Goal: Task Accomplishment & Management: Manage account settings

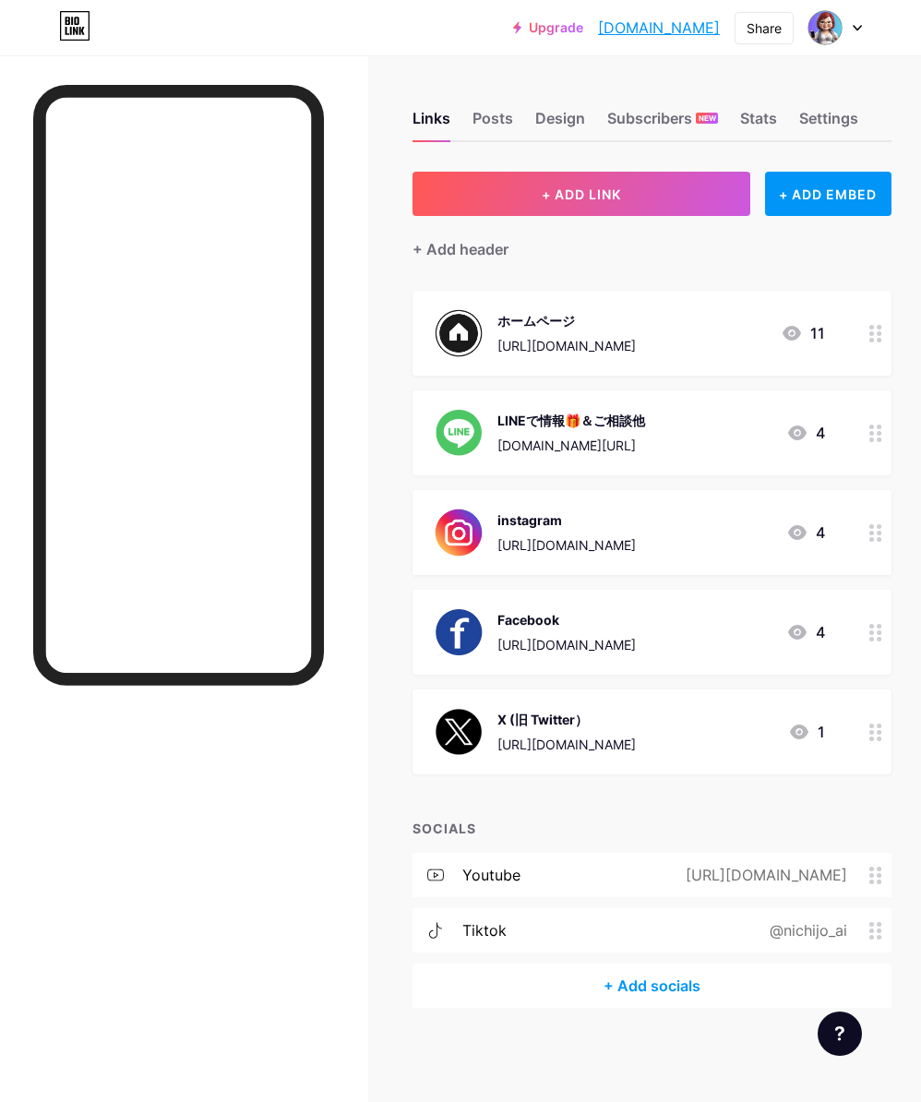
click at [877, 930] on icon at bounding box center [875, 931] width 13 height 18
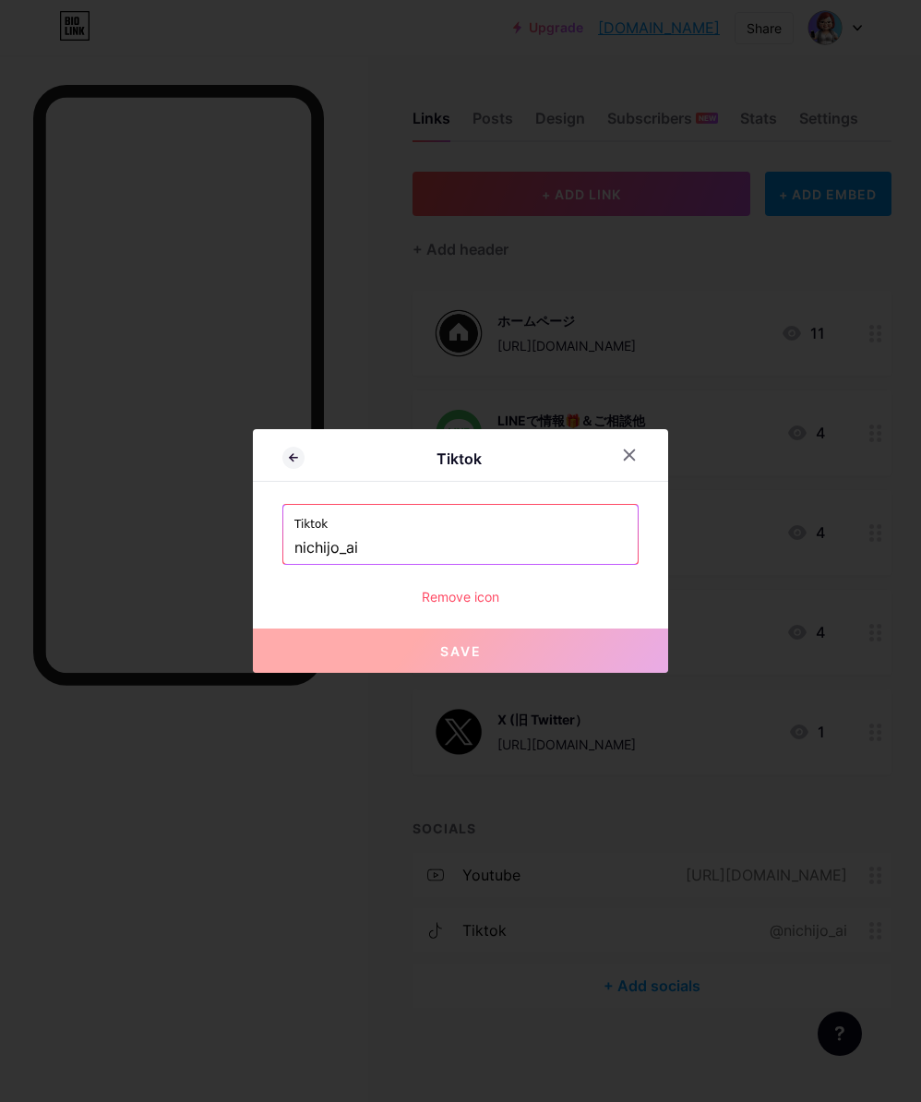
click at [375, 548] on input "nichijo_ai" at bounding box center [460, 548] width 332 height 31
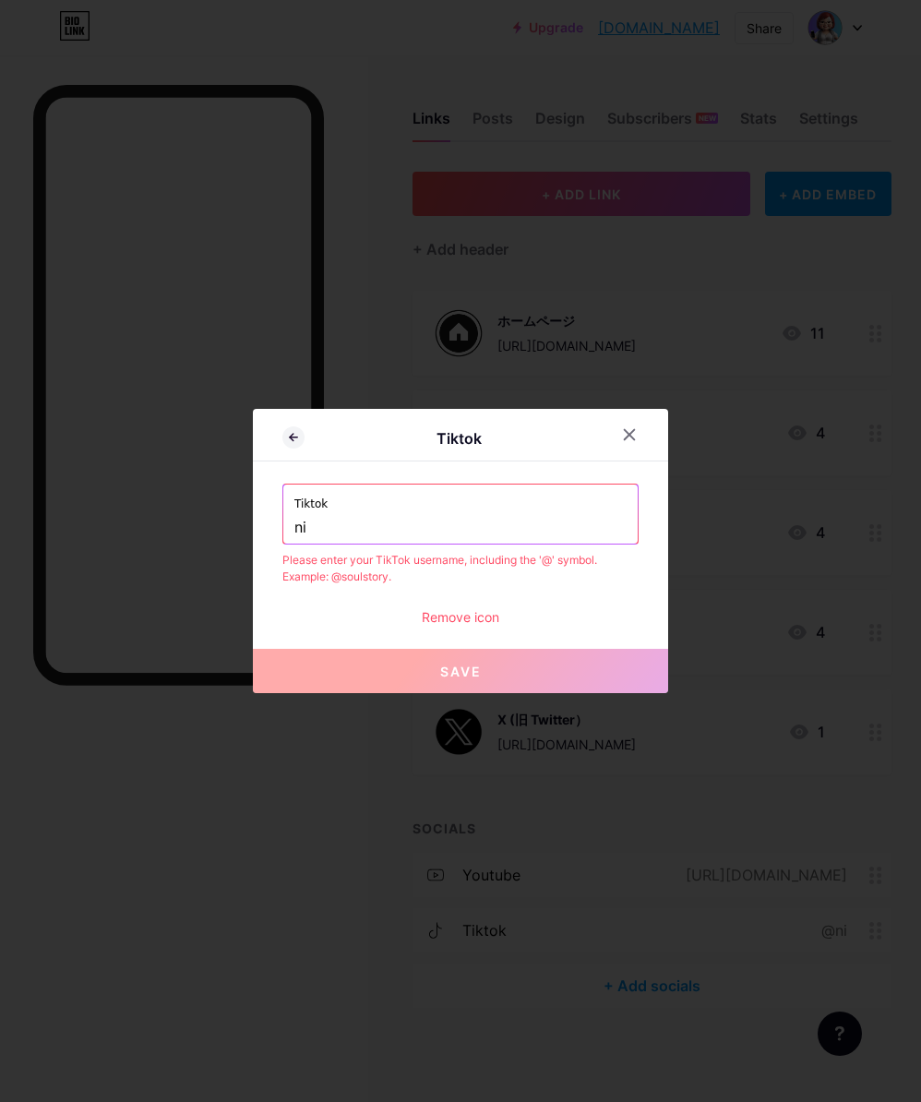
type input "n"
click at [299, 533] on input "text" at bounding box center [460, 527] width 332 height 31
click at [301, 530] on input "text" at bounding box center [460, 527] width 332 height 31
paste input "[URL][DOMAIN_NAME]"
click at [497, 581] on div "Please enter your TikTok username, including the '@' symbol. Example: @soulstor…" at bounding box center [460, 568] width 356 height 33
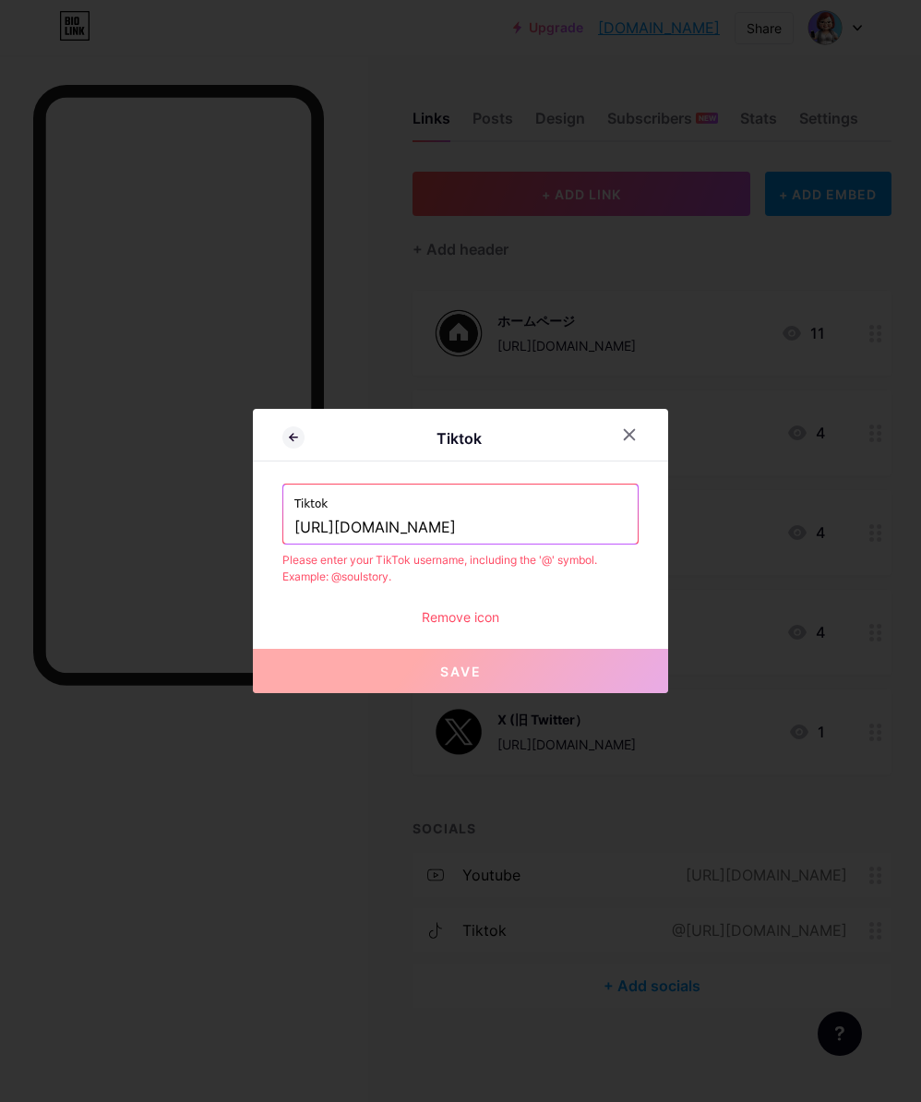
click at [455, 529] on input "[URL][DOMAIN_NAME]" at bounding box center [460, 527] width 332 height 31
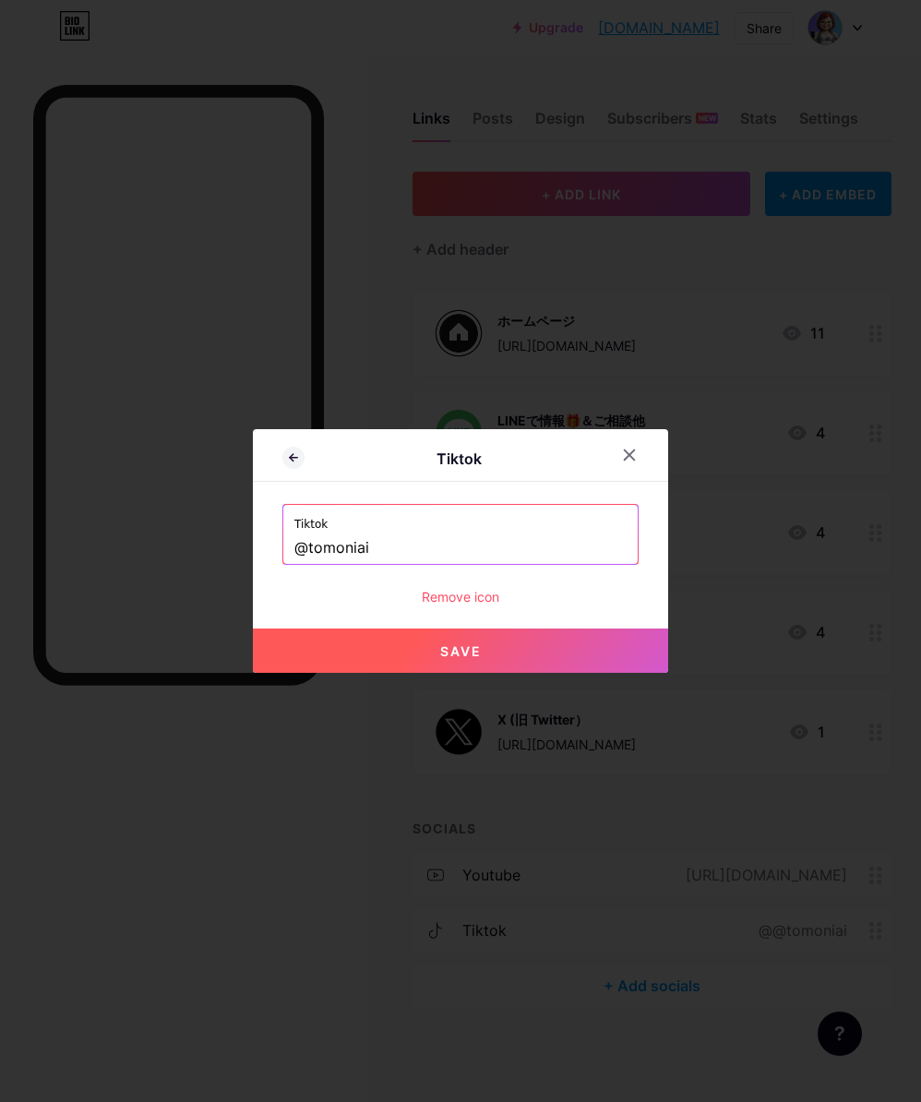
click at [430, 643] on button "Save" at bounding box center [460, 651] width 415 height 44
type input "[URL][DOMAIN_NAME]"
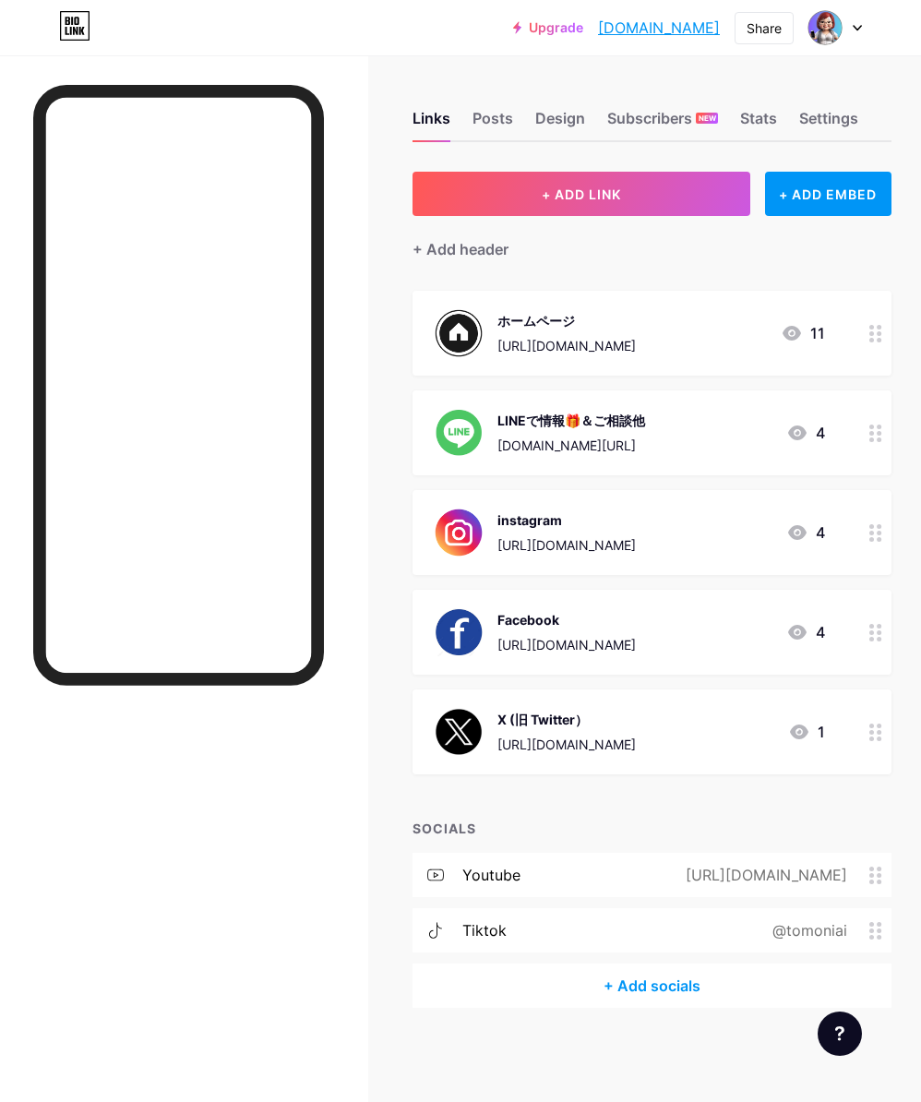
click at [801, 927] on div "@tomoniai" at bounding box center [806, 930] width 126 height 22
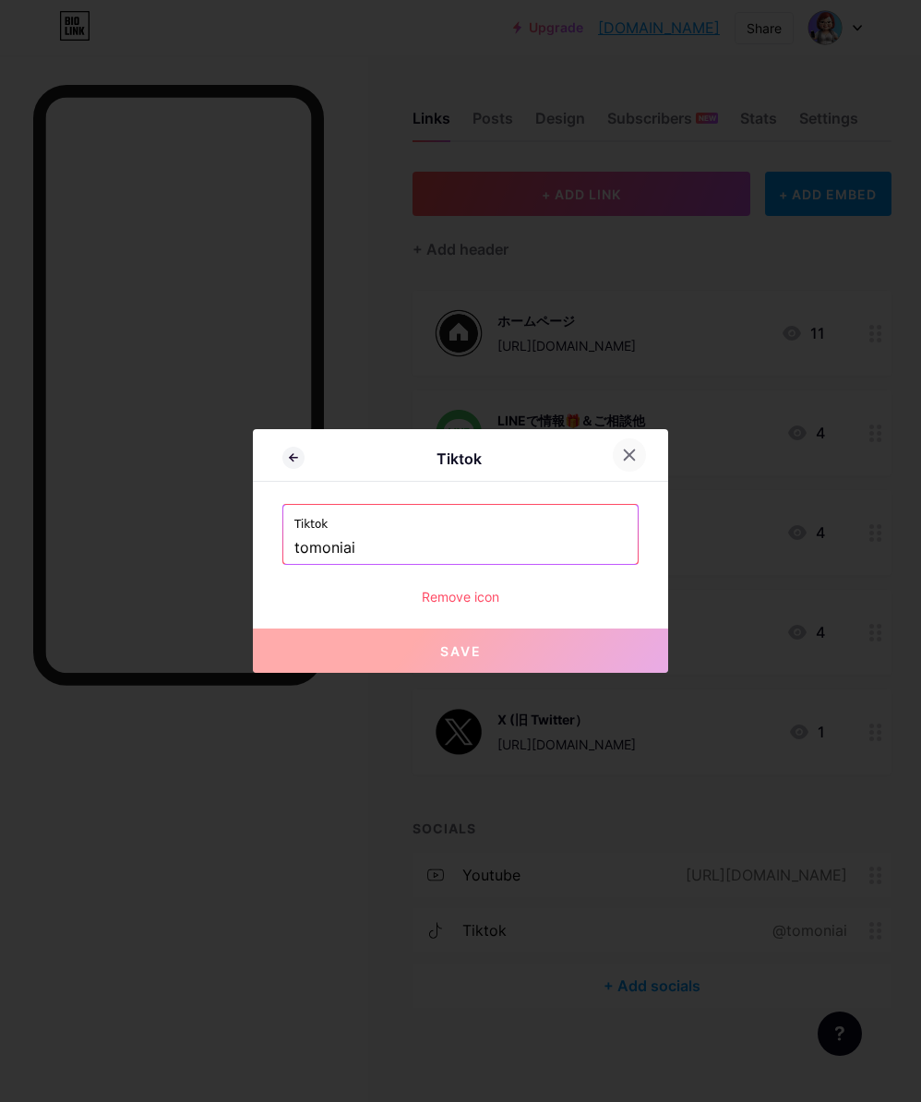
click at [629, 453] on icon at bounding box center [629, 455] width 15 height 15
